Goal: Transaction & Acquisition: Purchase product/service

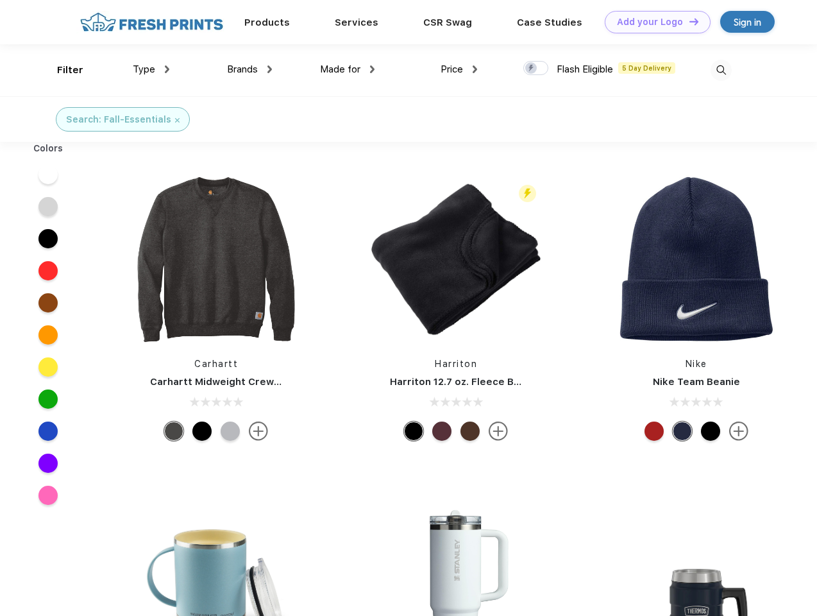
click at [653, 22] on link "Add your Logo Design Tool" at bounding box center [658, 22] width 106 height 22
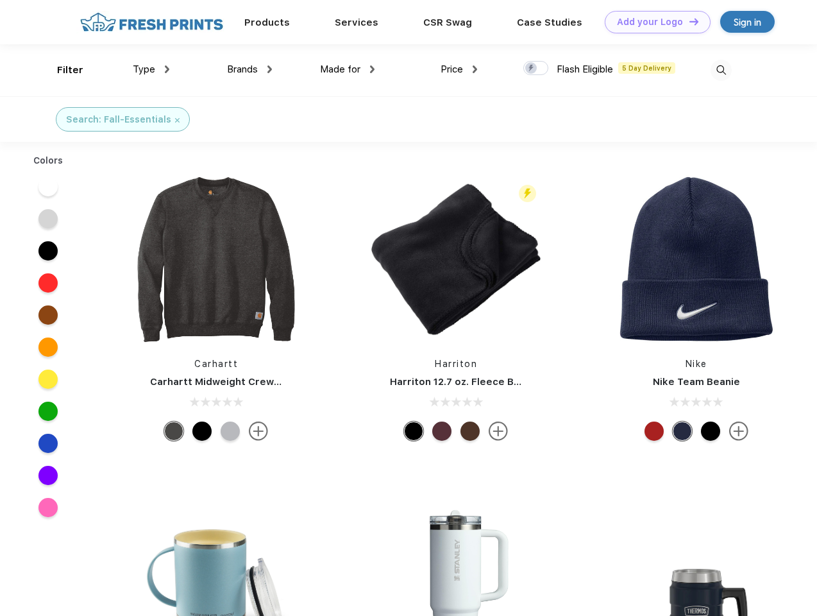
click at [0, 0] on div "Design Tool" at bounding box center [0, 0] width 0 height 0
click at [688, 21] on link "Add your Logo Design Tool" at bounding box center [658, 22] width 106 height 22
click at [62, 70] on div "Filter" at bounding box center [70, 70] width 26 height 15
click at [151, 69] on span "Type" at bounding box center [144, 70] width 22 height 12
click at [250, 69] on span "Brands" at bounding box center [242, 70] width 31 height 12
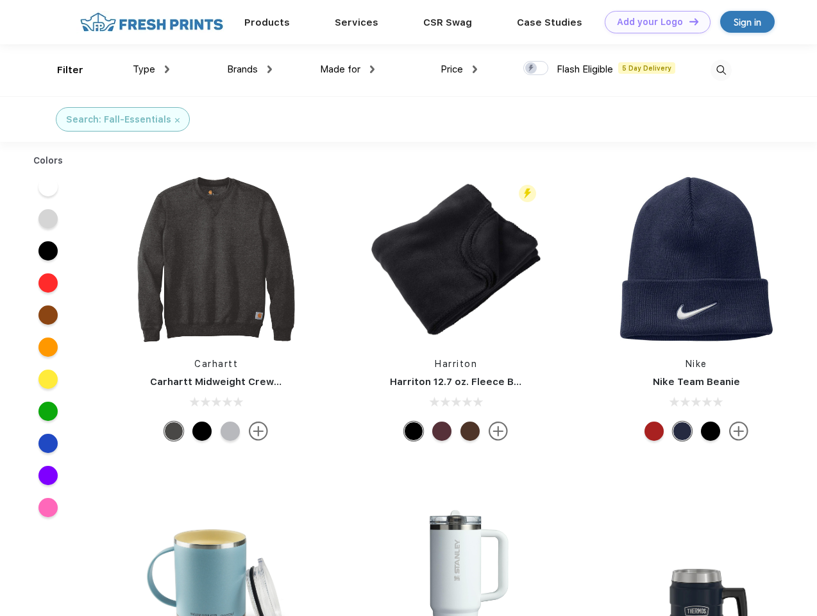
click at [348, 69] on span "Made for" at bounding box center [340, 70] width 40 height 12
click at [459, 69] on span "Price" at bounding box center [452, 70] width 22 height 12
click at [536, 69] on div at bounding box center [535, 68] width 25 height 14
click at [532, 69] on input "checkbox" at bounding box center [527, 64] width 8 height 8
click at [721, 70] on img at bounding box center [721, 70] width 21 height 21
